Goal: Task Accomplishment & Management: Use online tool/utility

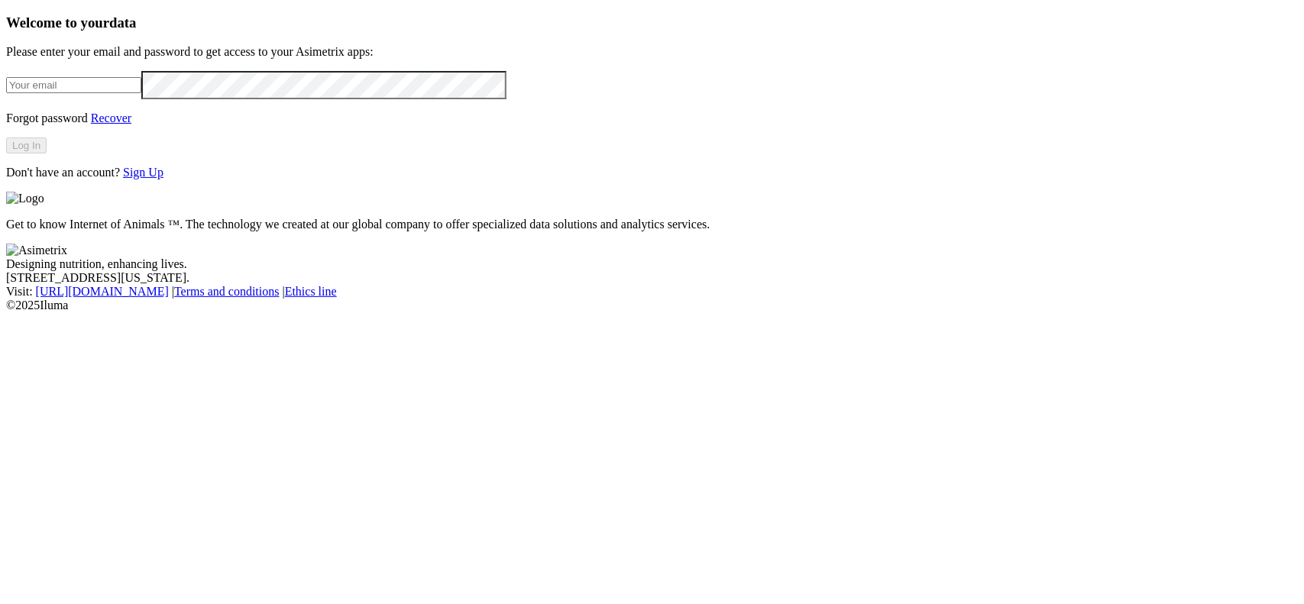
type input "[EMAIL_ADDRESS][DOMAIN_NAME]"
click at [47, 154] on button "Log In" at bounding box center [26, 146] width 40 height 16
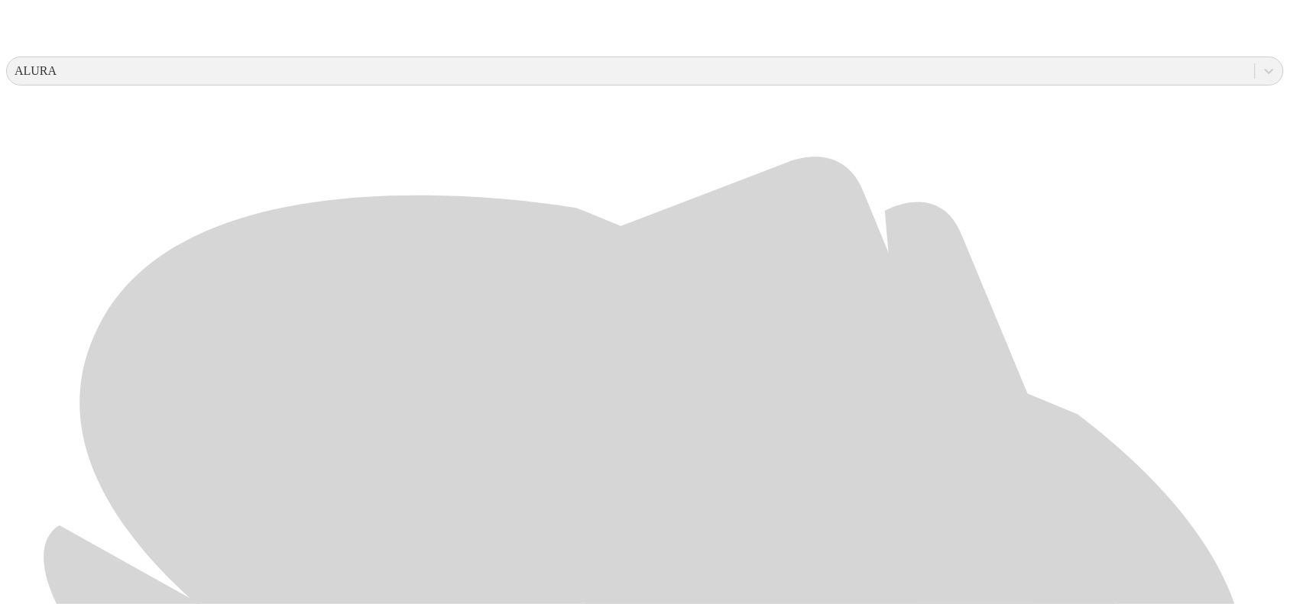
scroll to position [573, 0]
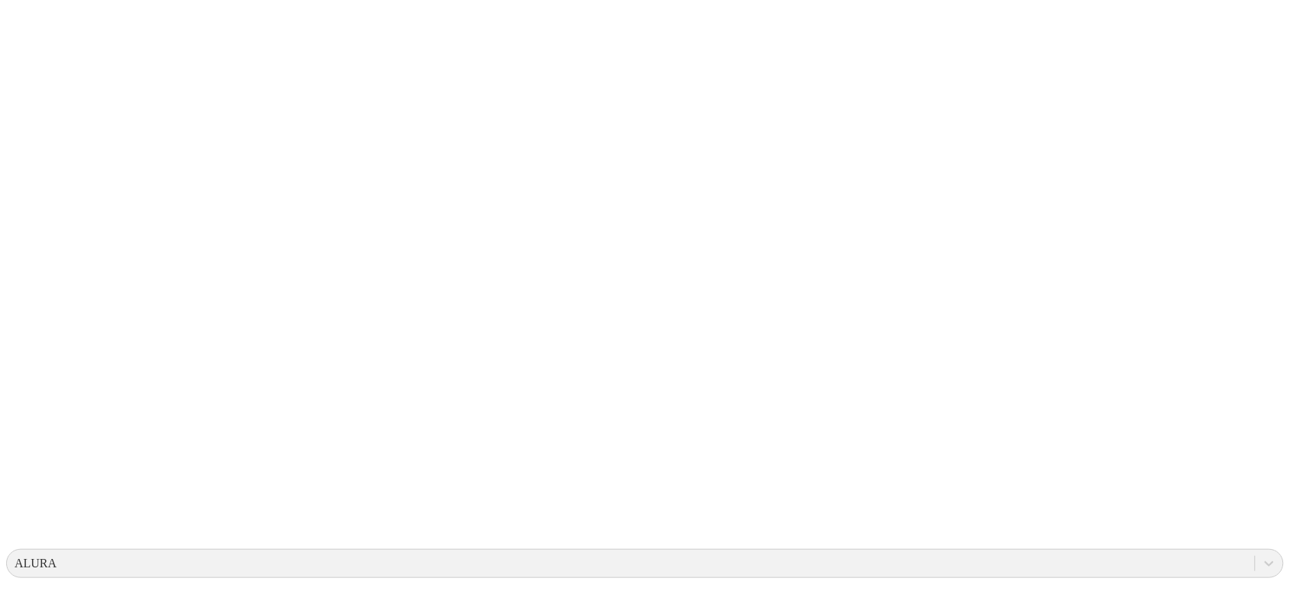
scroll to position [0, 0]
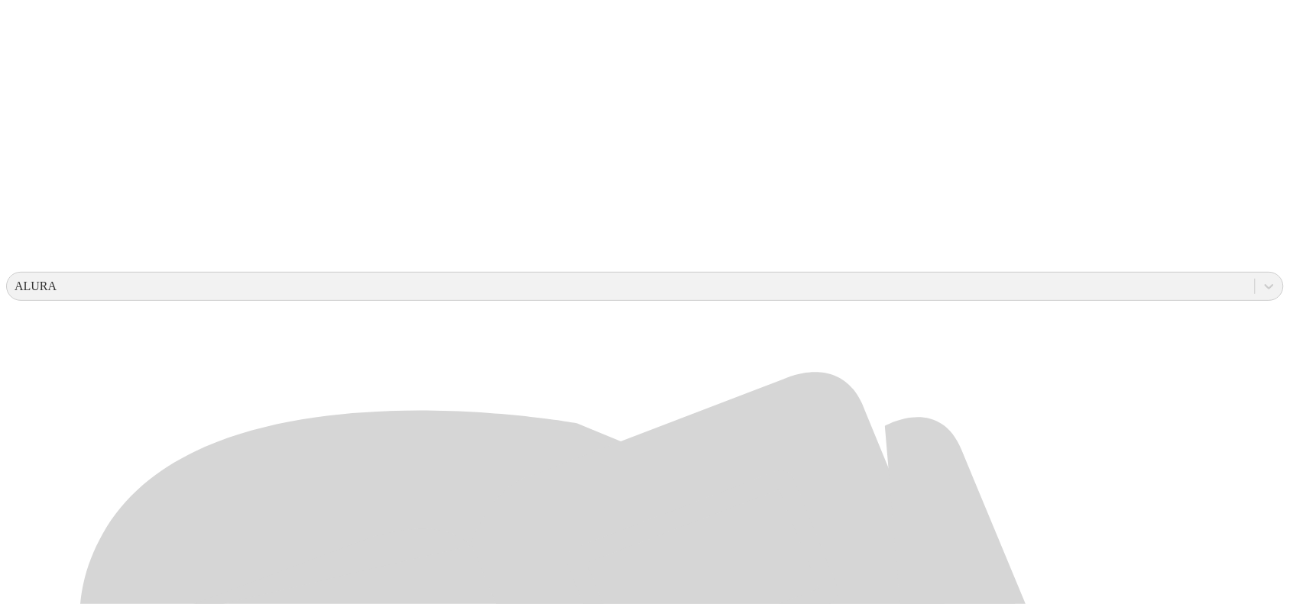
scroll to position [478, 0]
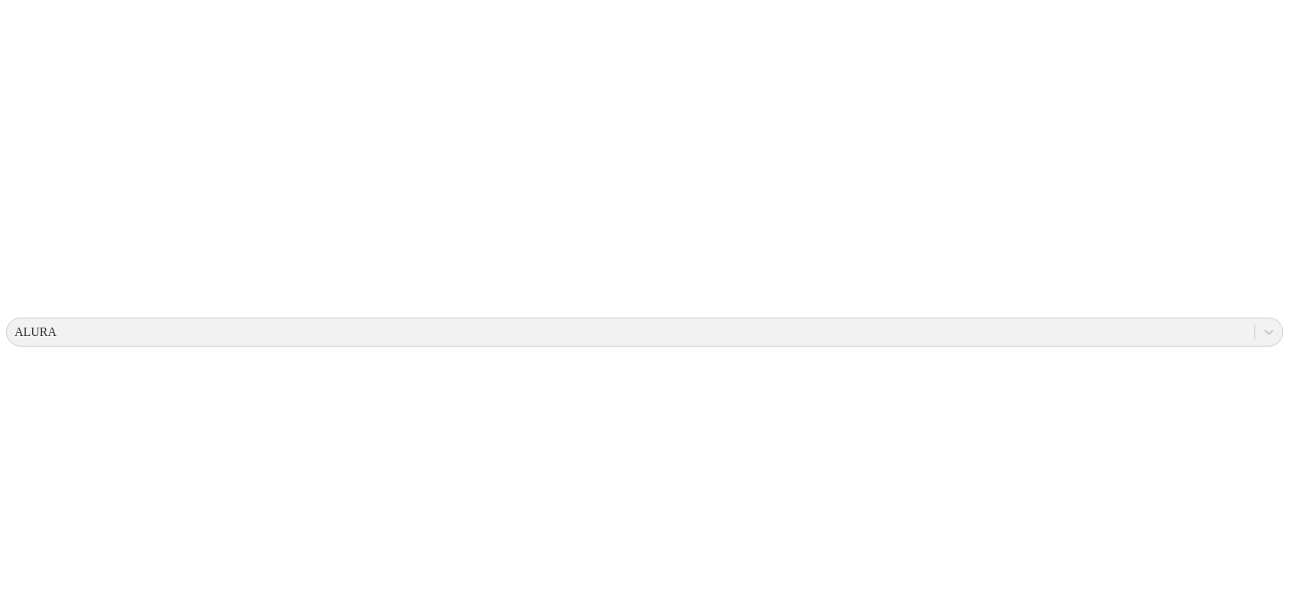
scroll to position [0, 0]
